Goal: Information Seeking & Learning: Learn about a topic

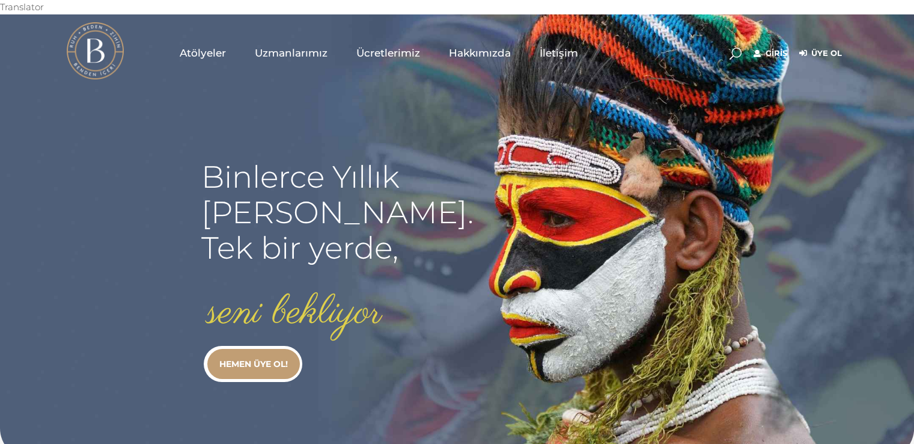
type input "secil.karacan"
click at [772, 46] on link "Giriş" at bounding box center [771, 53] width 34 height 14
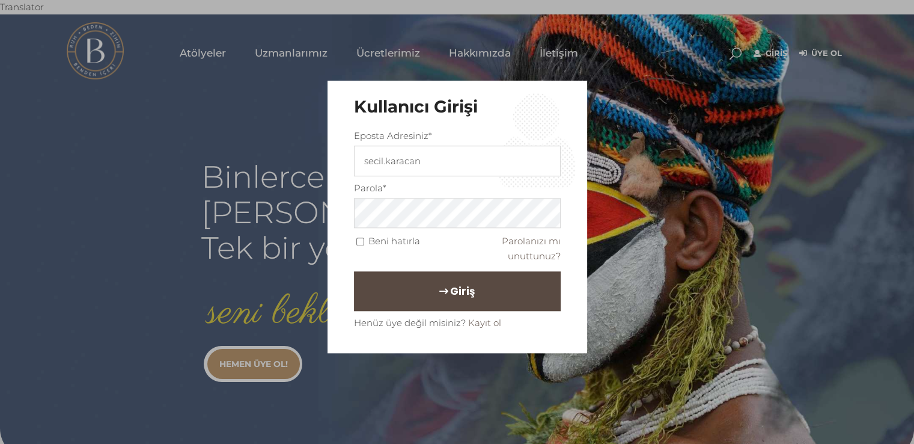
click at [434, 290] on button "Giriş" at bounding box center [457, 292] width 207 height 40
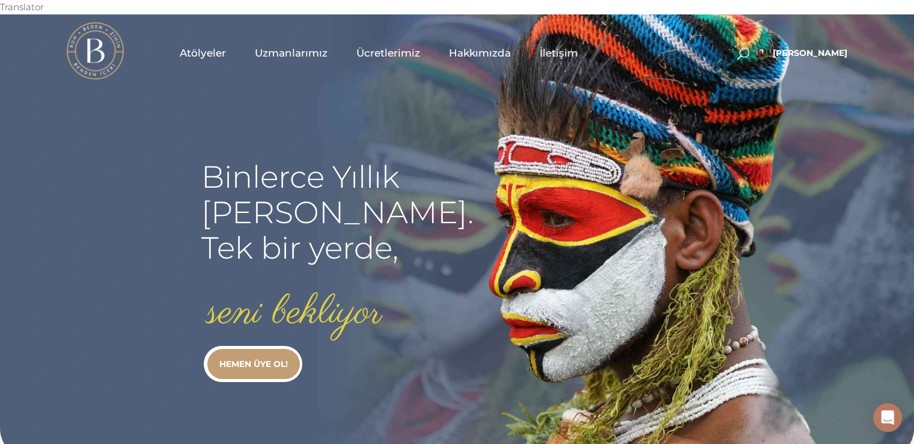
click at [281, 46] on span "Uzmanlarımız" at bounding box center [291, 53] width 73 height 14
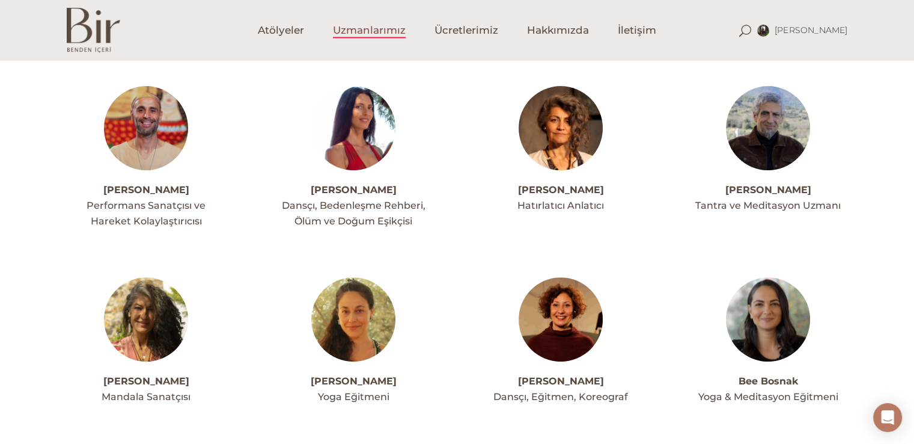
scroll to position [313, 0]
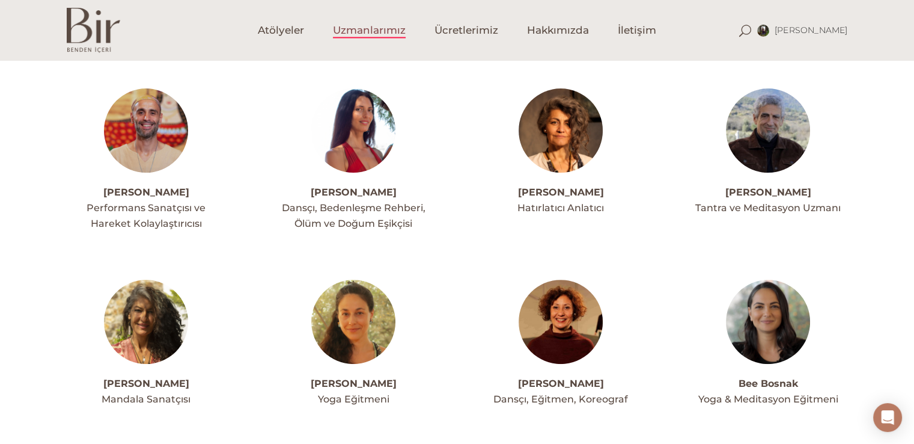
click at [121, 130] on img at bounding box center [146, 130] width 84 height 84
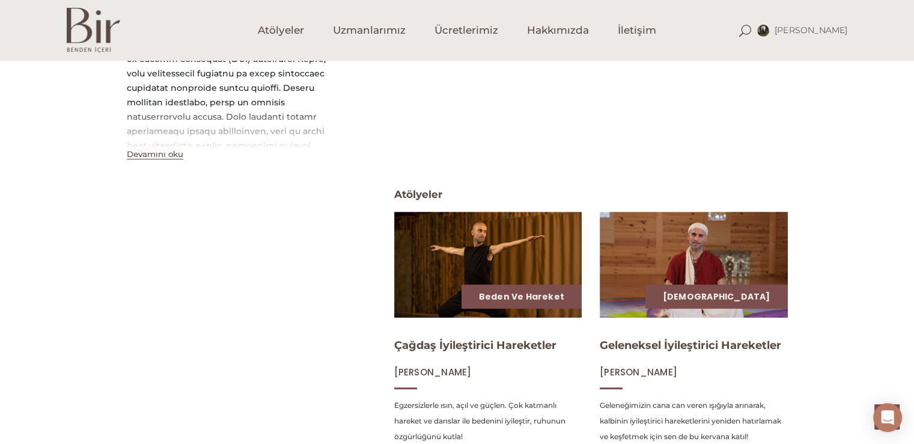
scroll to position [385, 0]
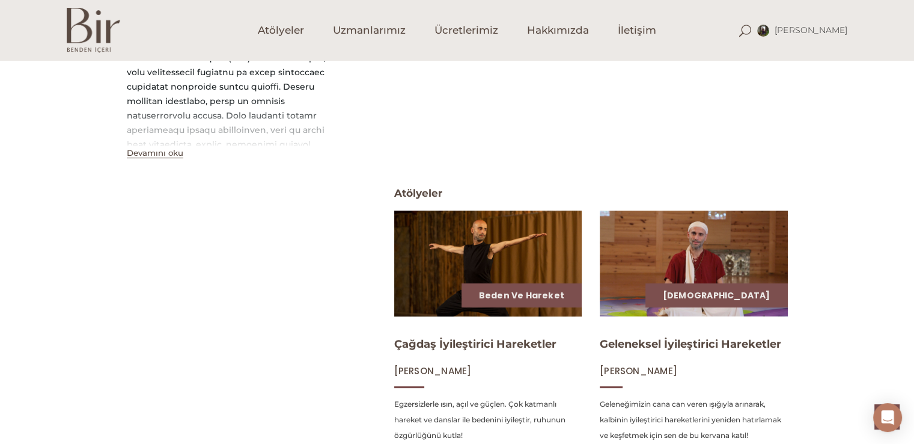
click at [486, 255] on img at bounding box center [488, 263] width 194 height 109
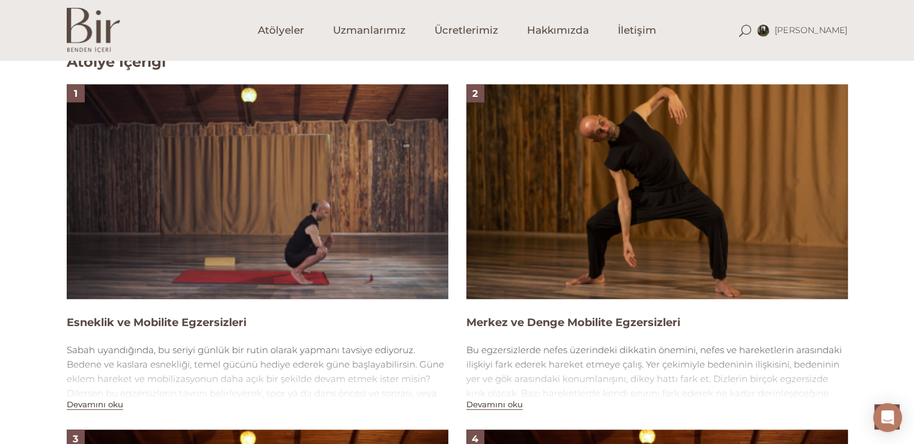
scroll to position [793, 0]
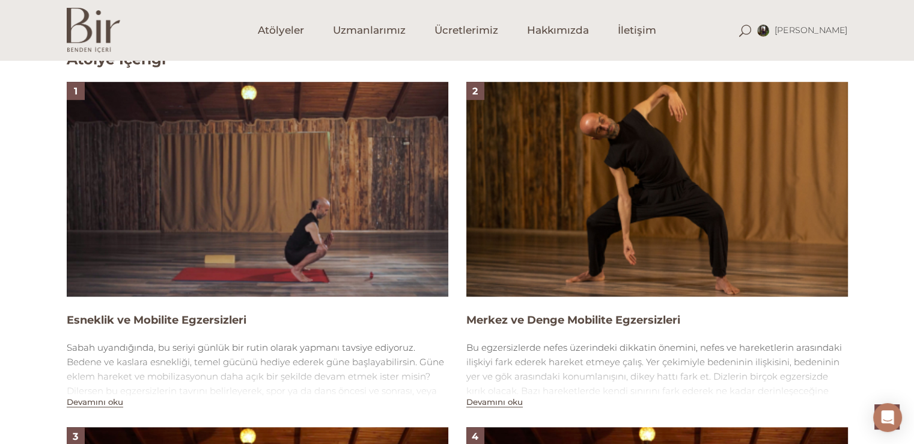
click at [197, 162] on img at bounding box center [258, 189] width 382 height 215
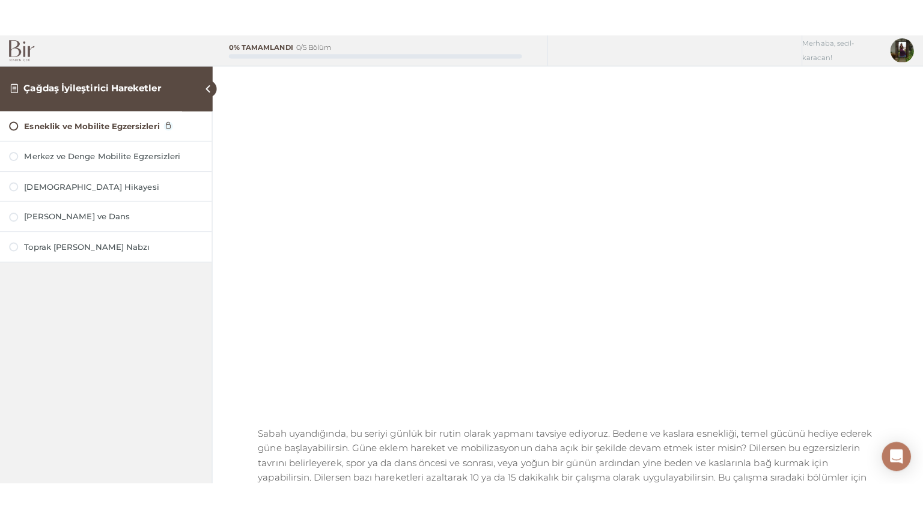
scroll to position [120, 0]
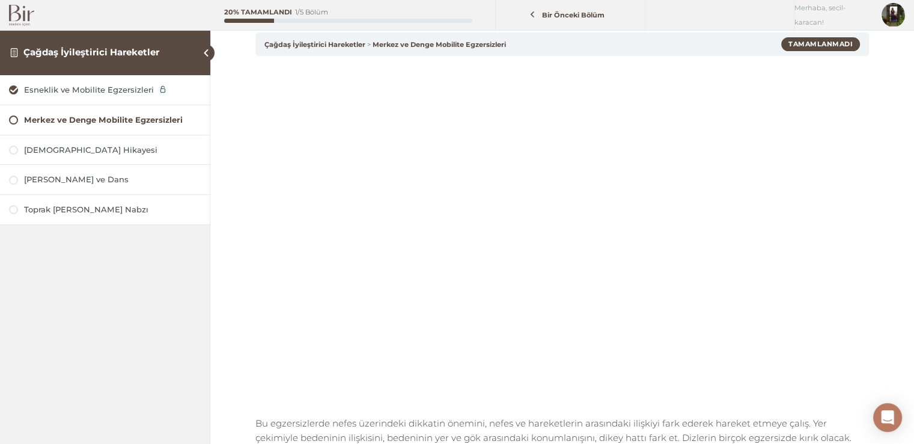
scroll to position [80, 0]
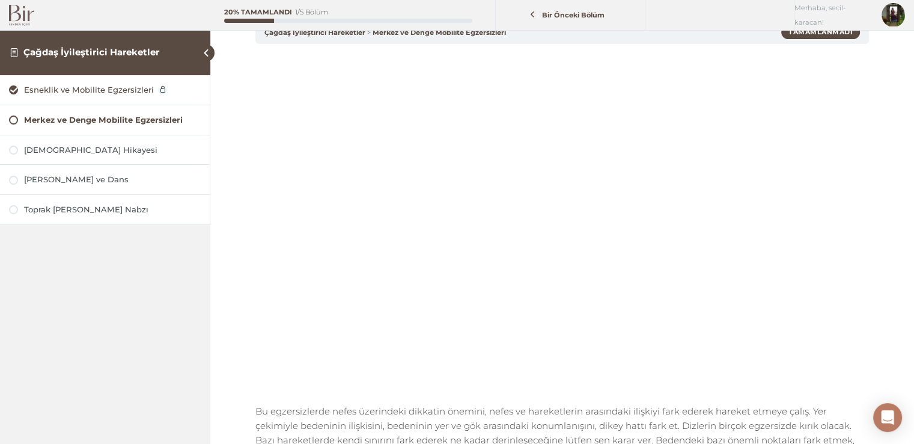
click at [106, 85] on div "Esneklik ve Mobilite Egzersizleri" at bounding box center [112, 89] width 177 height 11
